Goal: Navigation & Orientation: Find specific page/section

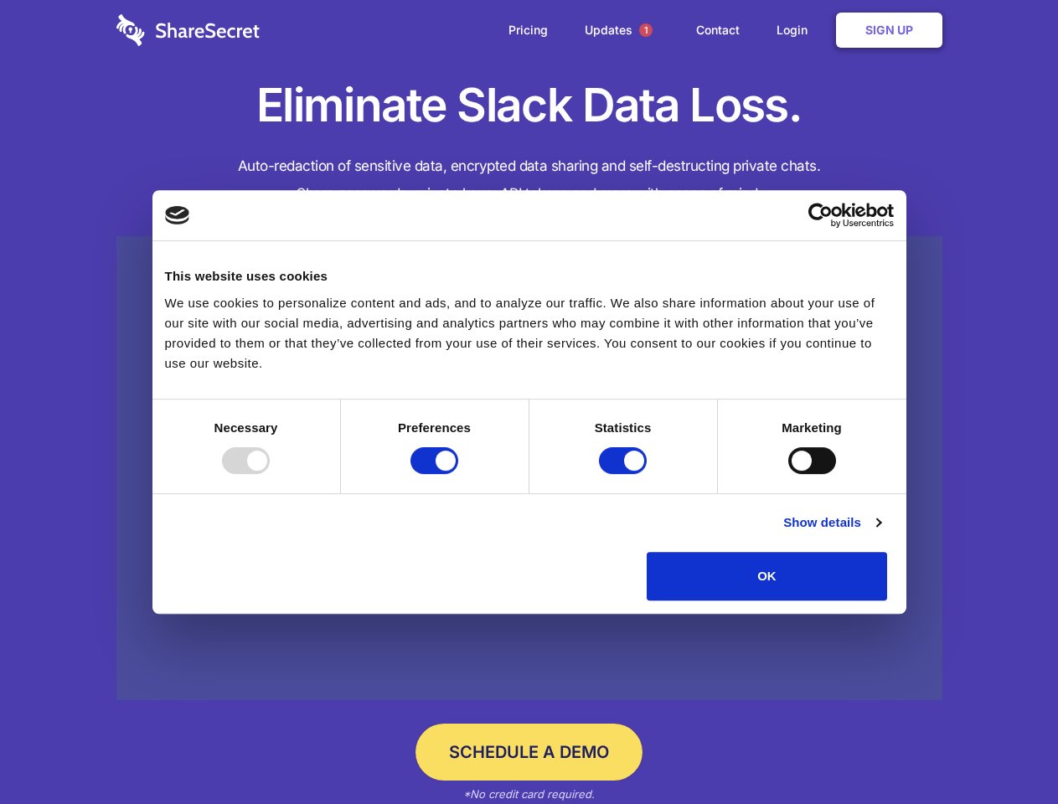
click at [270, 474] on div at bounding box center [246, 460] width 48 height 27
click at [458, 474] on input "Preferences" at bounding box center [434, 460] width 48 height 27
checkbox input "false"
click at [625, 474] on input "Statistics" at bounding box center [623, 460] width 48 height 27
checkbox input "false"
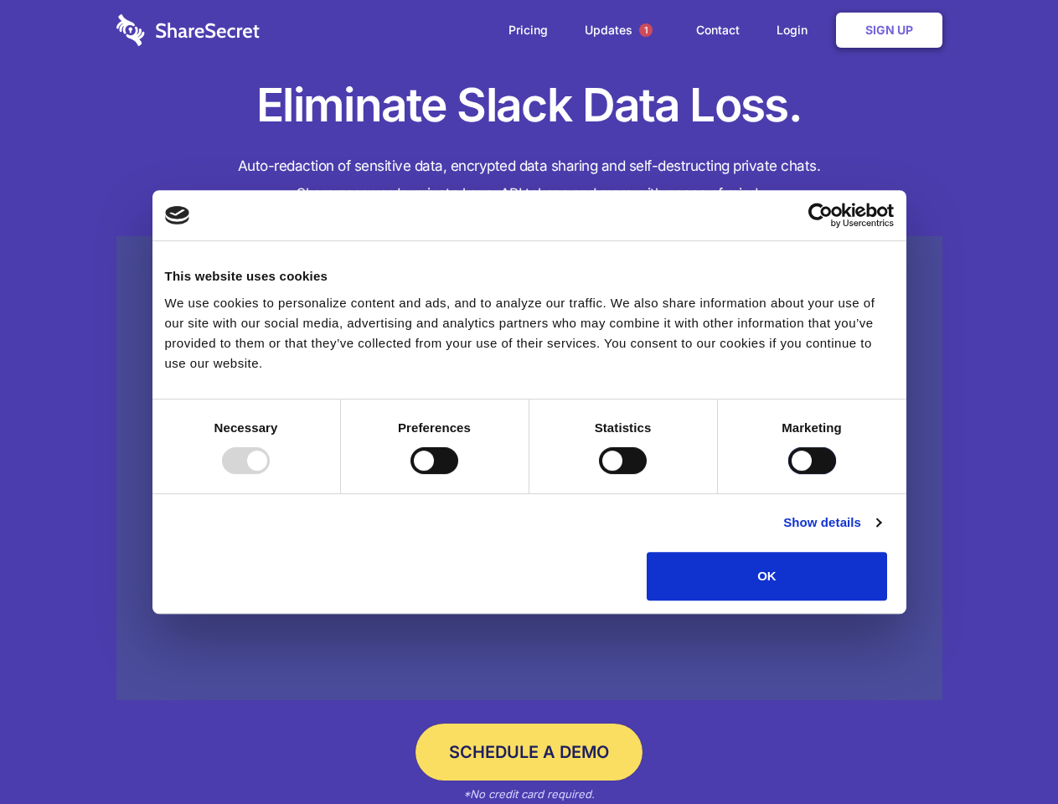
click at [788, 474] on input "Marketing" at bounding box center [812, 460] width 48 height 27
checkbox input "true"
click at [880, 533] on link "Show details" at bounding box center [831, 523] width 97 height 20
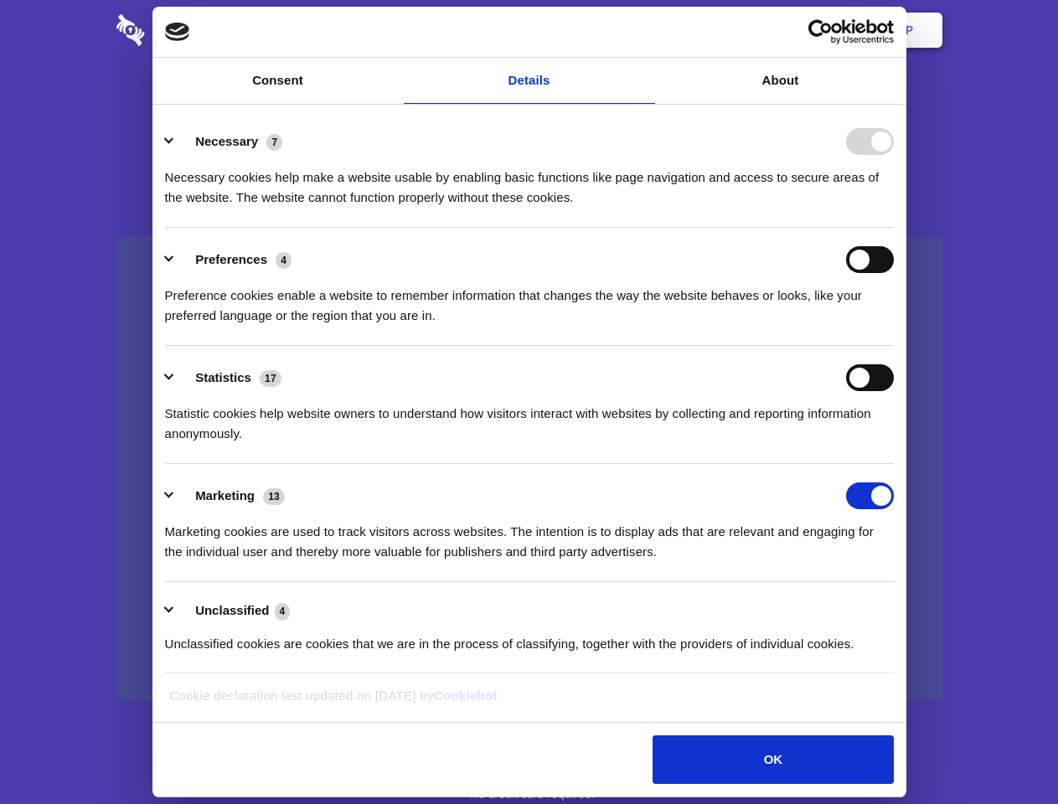
click at [894, 228] on li "Necessary 7 Necessary cookies help make a website usable by enabling basic func…" at bounding box center [529, 169] width 729 height 118
click at [645, 30] on span "1" at bounding box center [645, 29] width 13 height 13
